Goal: Transaction & Acquisition: Subscribe to service/newsletter

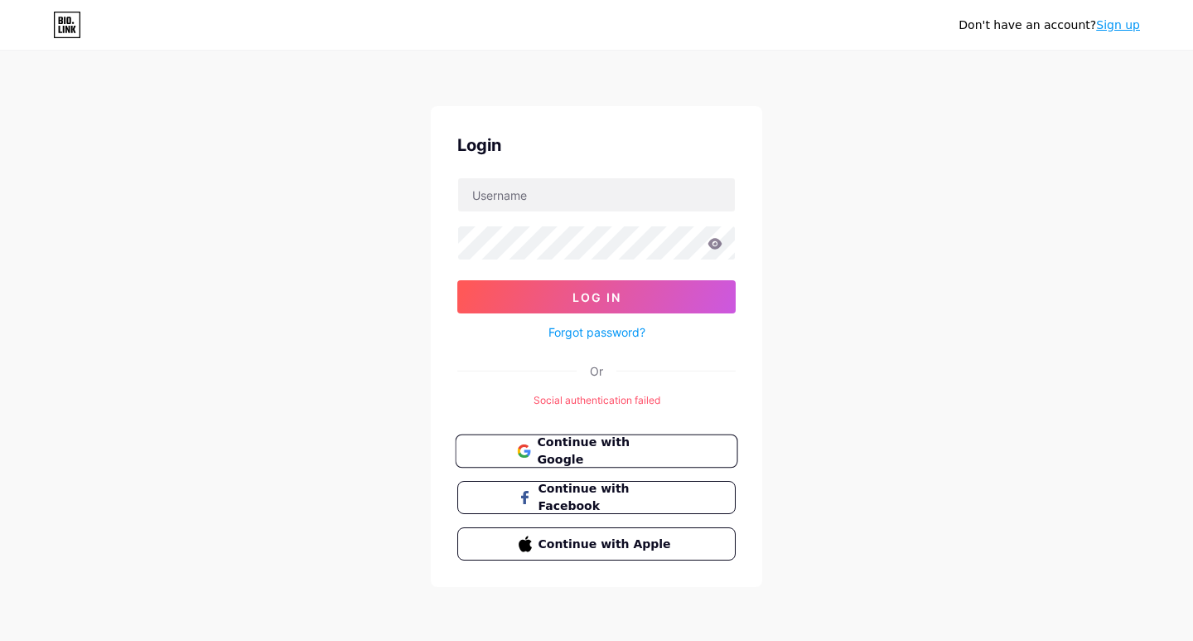
click at [671, 448] on span "Continue with Google" at bounding box center [606, 451] width 138 height 36
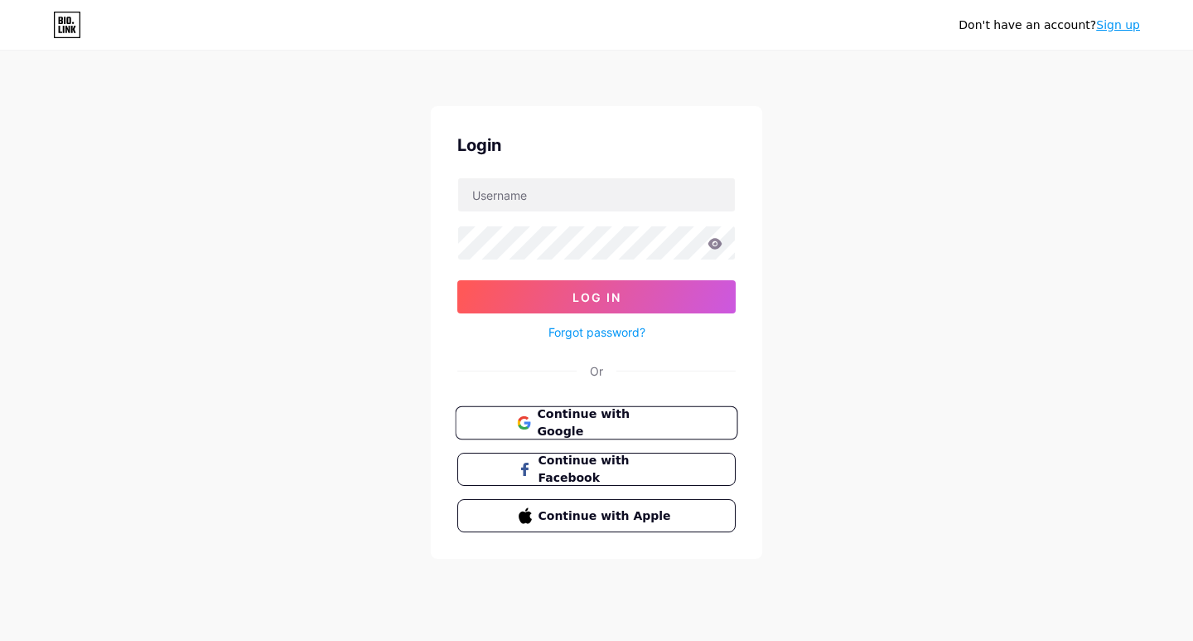
click at [660, 420] on span "Continue with Google" at bounding box center [606, 423] width 138 height 36
click at [655, 183] on input "text" at bounding box center [596, 194] width 277 height 33
type input "flooringnusantaraid@gmail.com"
click at [632, 419] on span "Continue with Google" at bounding box center [606, 423] width 138 height 36
click at [1128, 23] on link "Sign up" at bounding box center [1118, 24] width 44 height 13
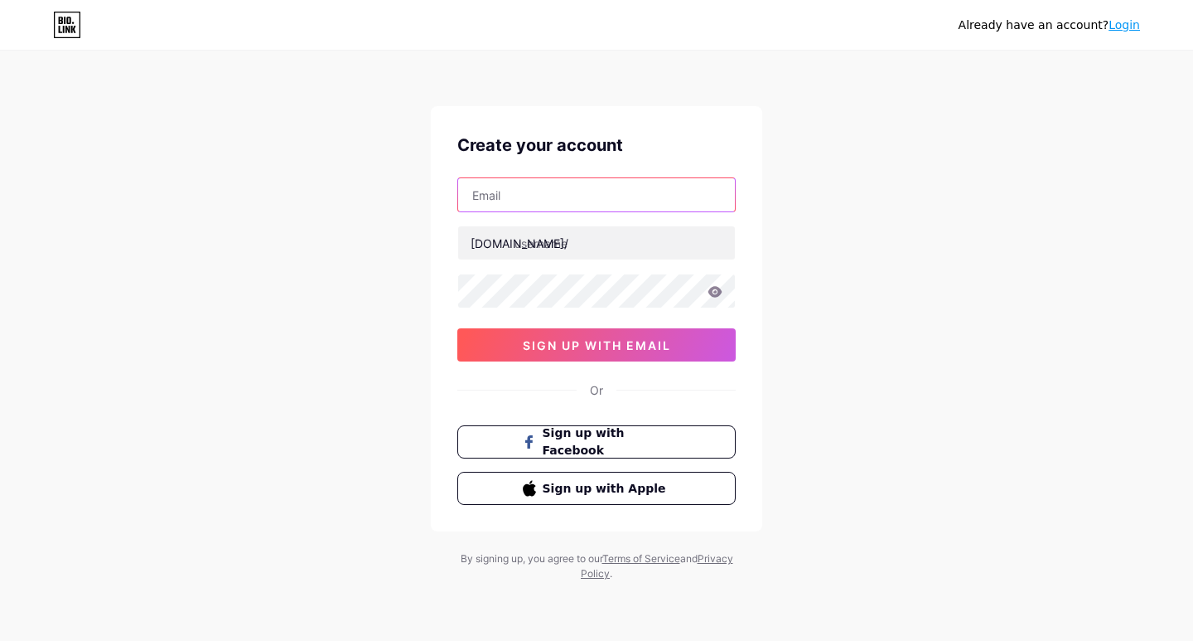
click at [544, 196] on input "text" at bounding box center [596, 194] width 277 height 33
type input "[EMAIL_ADDRESS][DOMAIN_NAME]"
click at [712, 289] on icon at bounding box center [715, 292] width 15 height 12
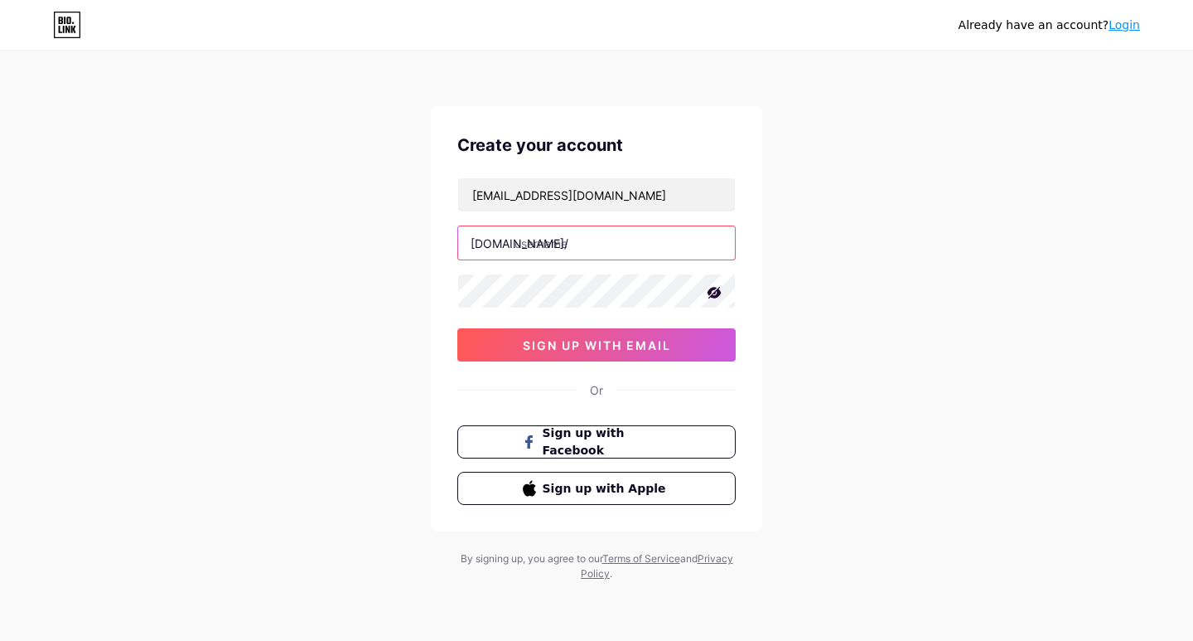
click at [595, 242] on input "text" at bounding box center [596, 242] width 277 height 33
type input "flooringnusantara"
click at [802, 249] on div "Already have an account? Login Create your account [EMAIL_ADDRESS][DOMAIN_NAME]…" at bounding box center [596, 317] width 1193 height 634
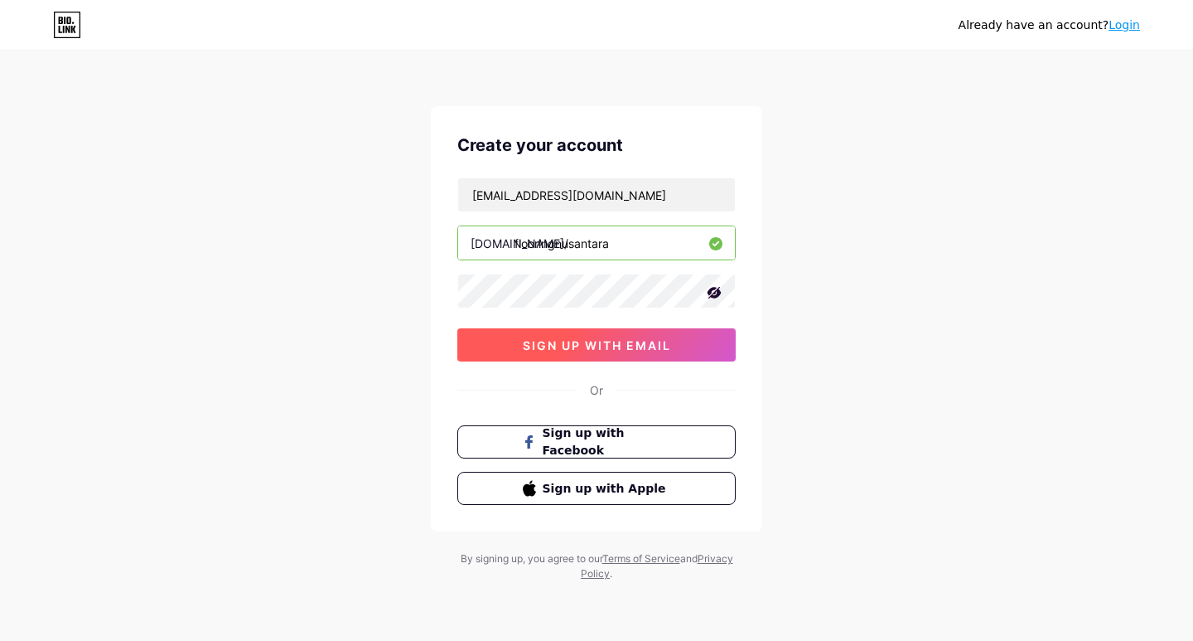
click at [668, 348] on span "sign up with email" at bounding box center [597, 345] width 148 height 14
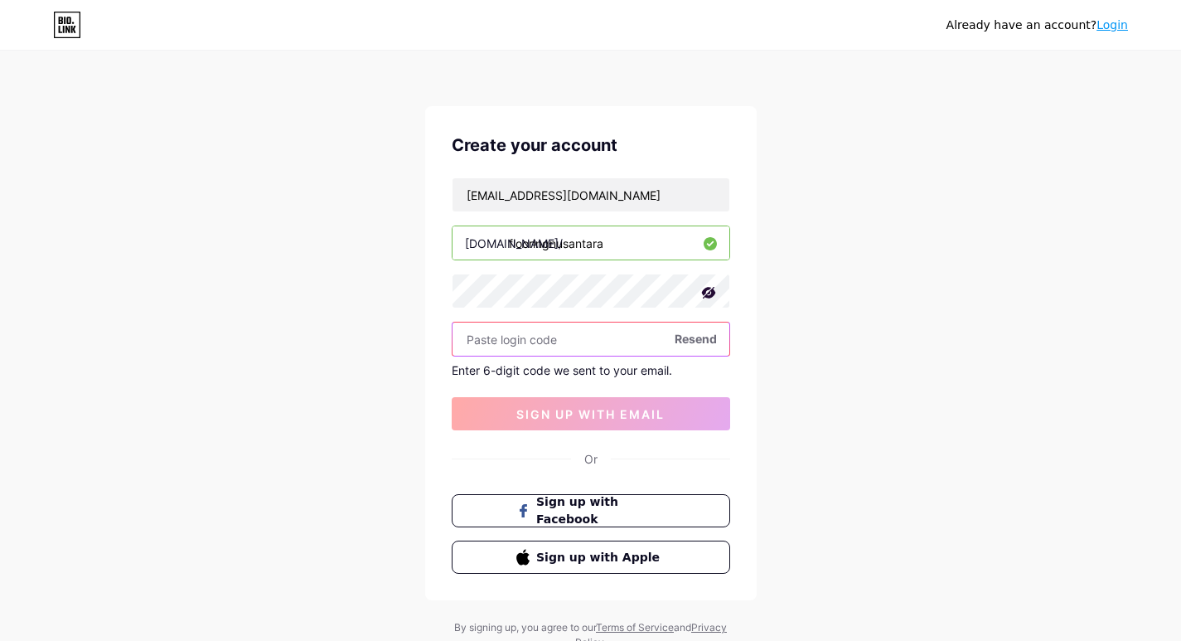
click at [621, 343] on input "text" at bounding box center [591, 338] width 277 height 33
click at [615, 354] on input "text" at bounding box center [591, 338] width 277 height 33
click at [695, 336] on span "Resend" at bounding box center [696, 338] width 42 height 17
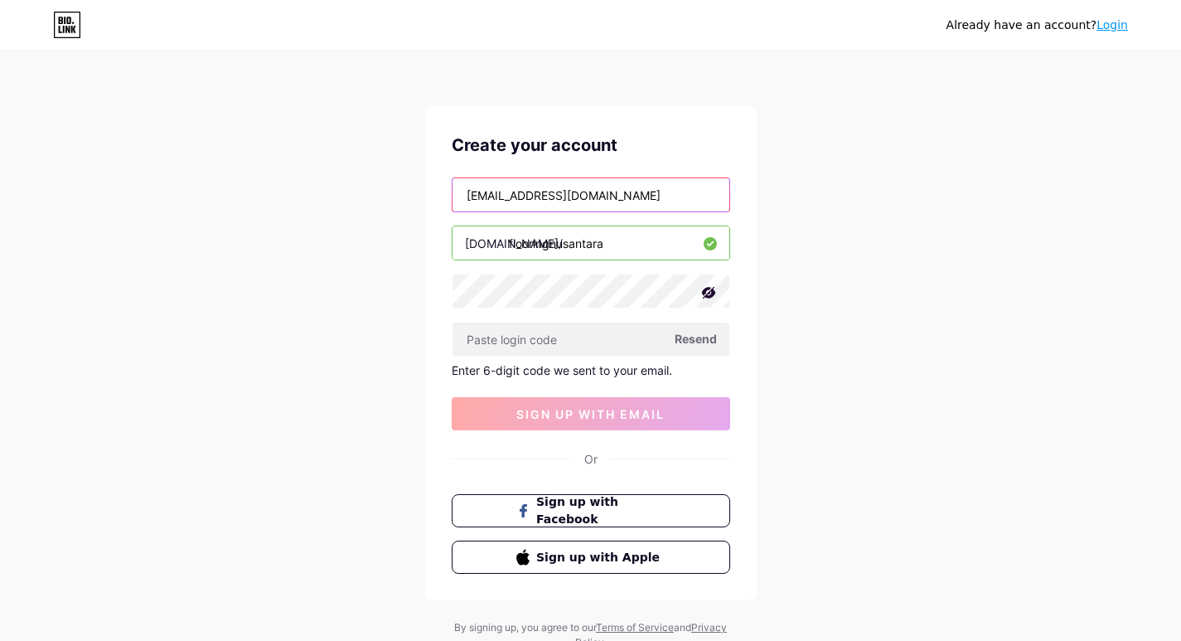
click at [646, 198] on input "[EMAIL_ADDRESS][DOMAIN_NAME]" at bounding box center [591, 194] width 277 height 33
